Goal: Register for event/course

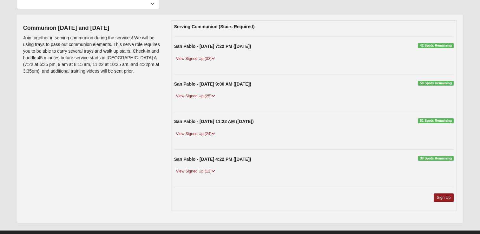
scroll to position [62, 0]
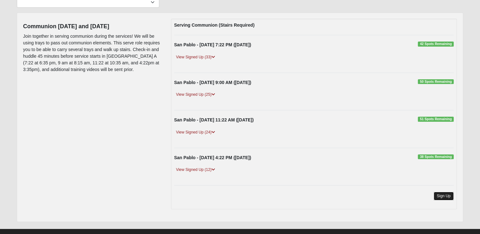
click at [440, 195] on link "Sign Up" at bounding box center [444, 196] width 20 height 9
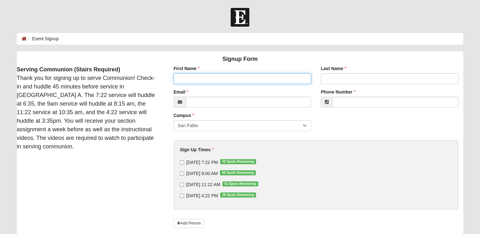
click at [186, 75] on input "First Name" at bounding box center [243, 78] width 138 height 11
type input "Jeffrey"
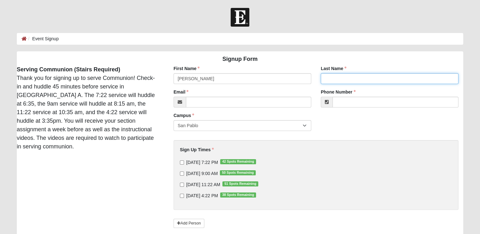
type input "Cosgrove"
type input "jr12inman@aol.com"
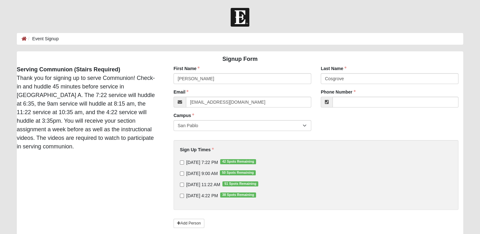
type input "(904) 923-5879"
click at [181, 161] on input "9/18/2025 7:22 PM 42 Spots Remaining" at bounding box center [182, 163] width 4 height 4
checkbox input "false"
click at [180, 173] on input "9/21/2025 9:00 AM 50 Spots Remaining" at bounding box center [182, 174] width 4 height 4
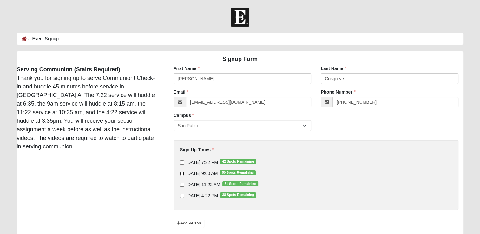
checkbox input "true"
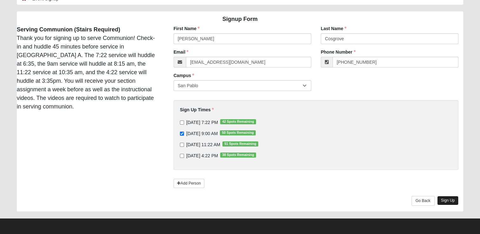
click at [449, 197] on link "Sign Up" at bounding box center [448, 200] width 22 height 9
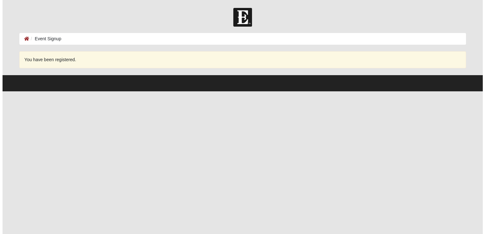
scroll to position [0, 0]
